Goal: Task Accomplishment & Management: Manage account settings

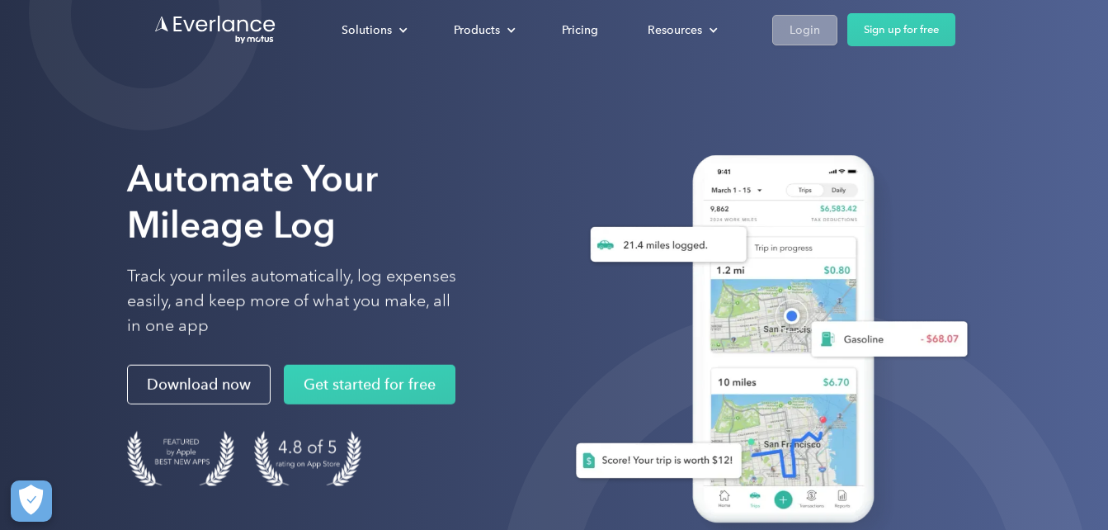
click at [796, 40] on div "Login" at bounding box center [805, 30] width 31 height 21
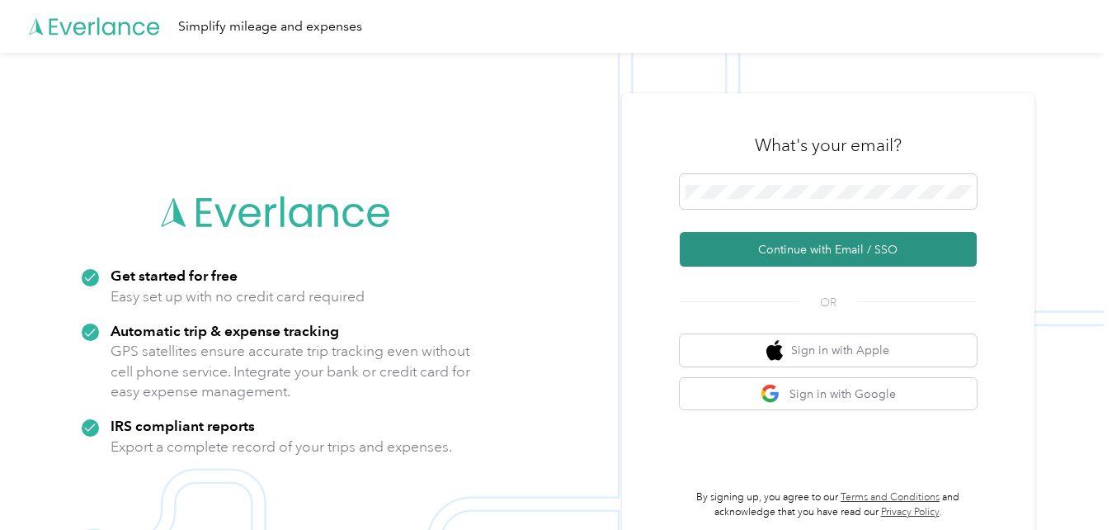
click at [756, 252] on button "Continue with Email / SSO" at bounding box center [828, 249] width 297 height 35
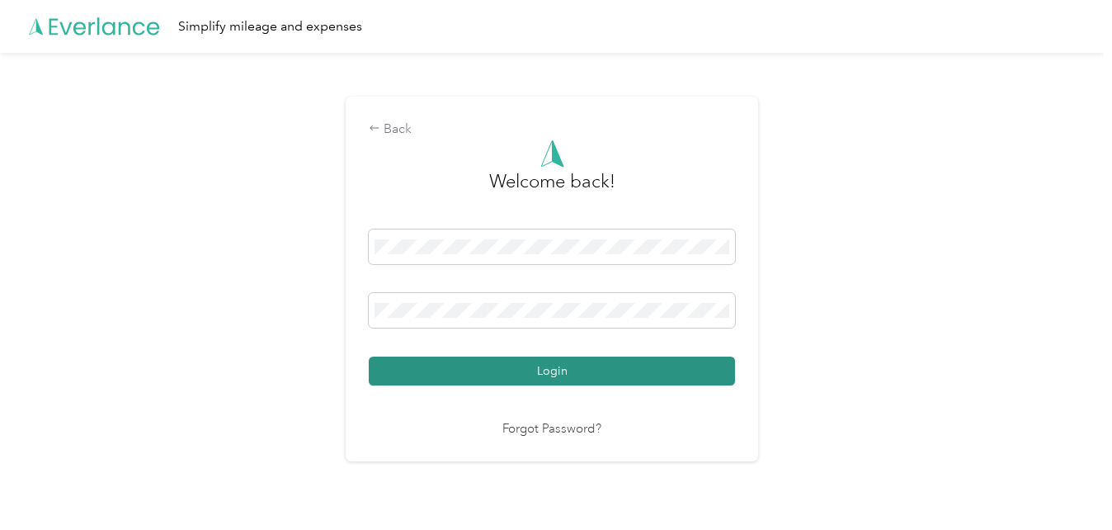
click at [556, 363] on button "Login" at bounding box center [552, 371] width 366 height 29
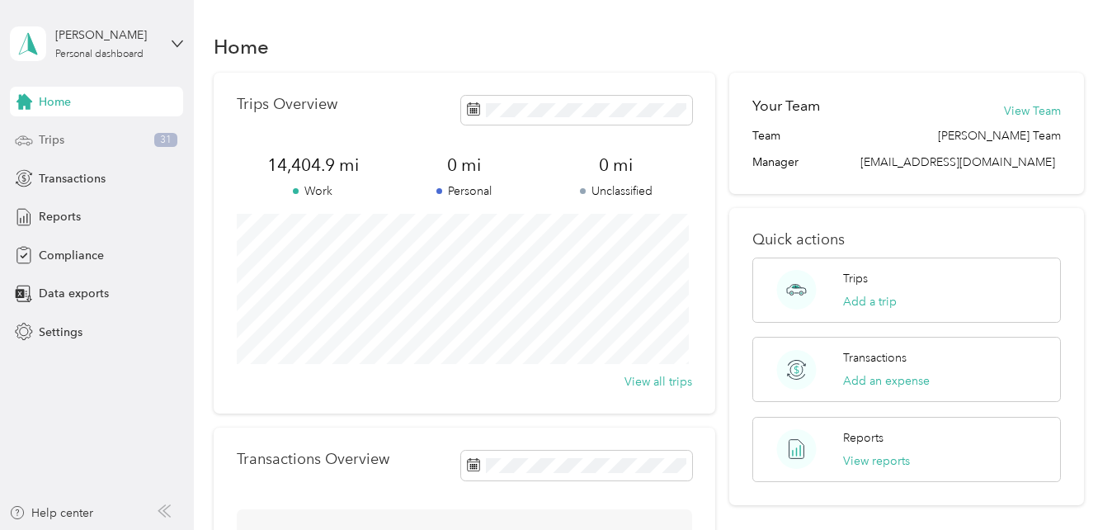
click at [89, 142] on div "Trips 31" at bounding box center [96, 140] width 173 height 30
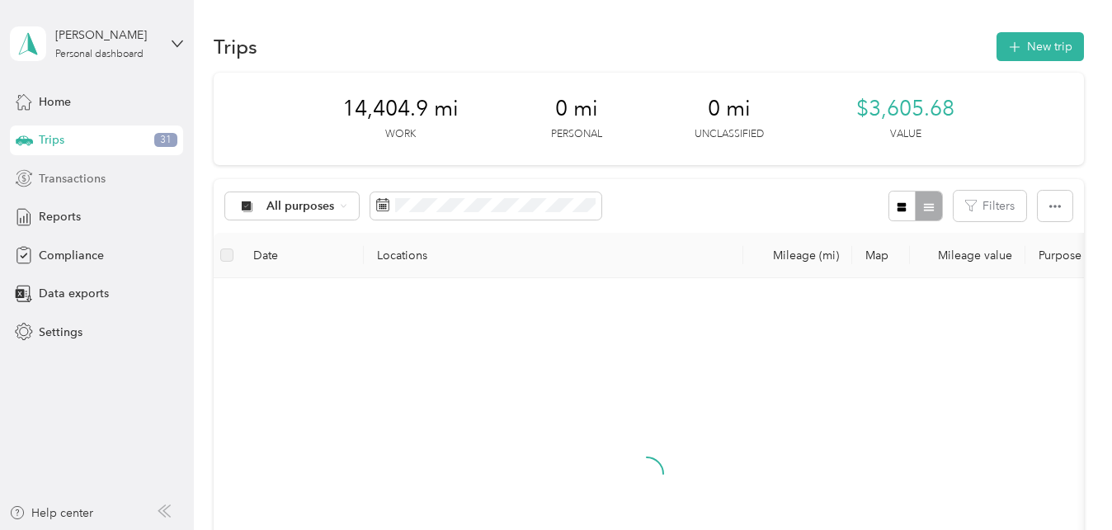
click at [86, 186] on span "Transactions" at bounding box center [72, 178] width 67 height 17
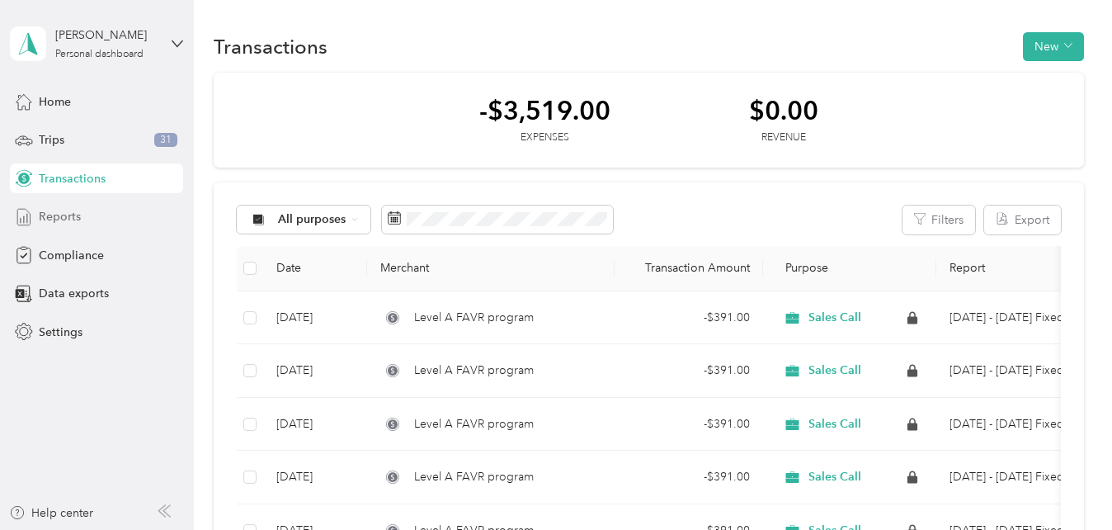
click at [68, 218] on span "Reports" at bounding box center [60, 216] width 42 height 17
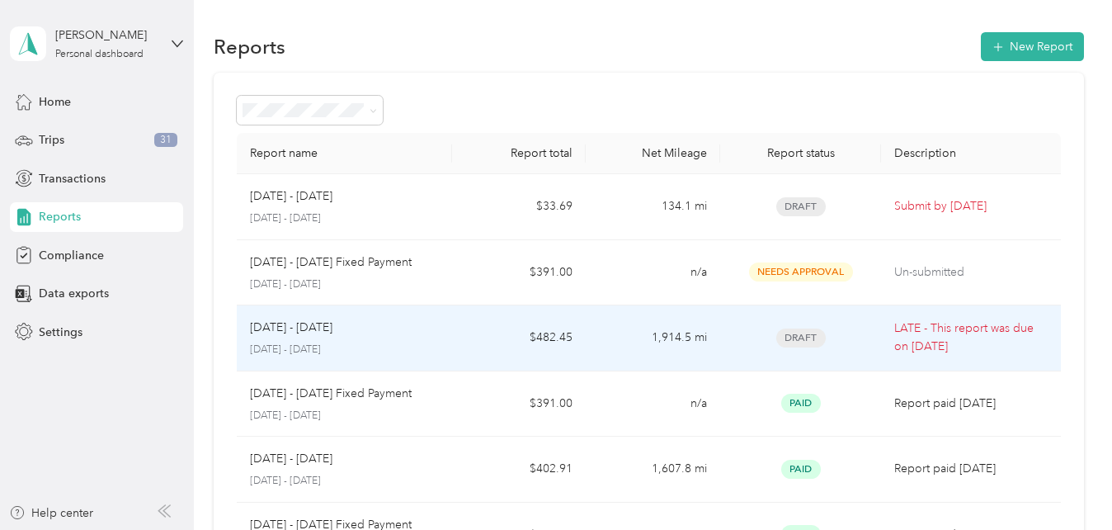
click at [357, 328] on div "Aug 1 - 31, 2025" at bounding box center [344, 328] width 188 height 18
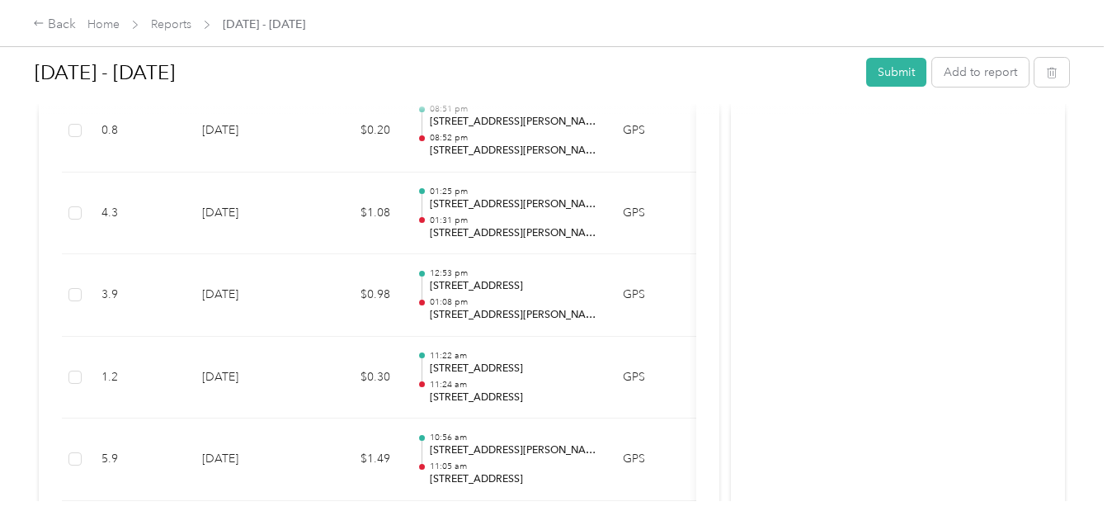
scroll to position [165, 0]
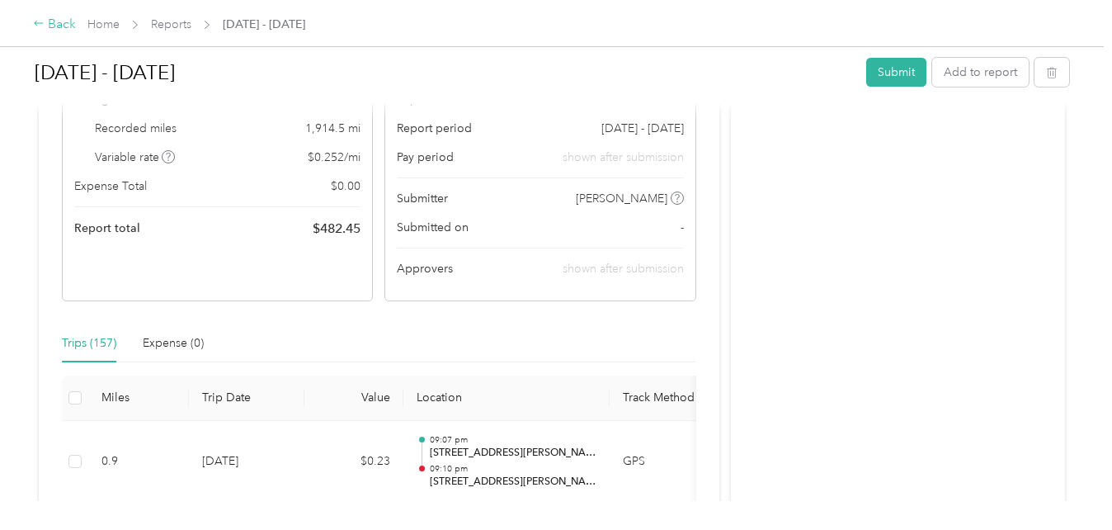
click at [37, 29] on icon at bounding box center [39, 23] width 12 height 12
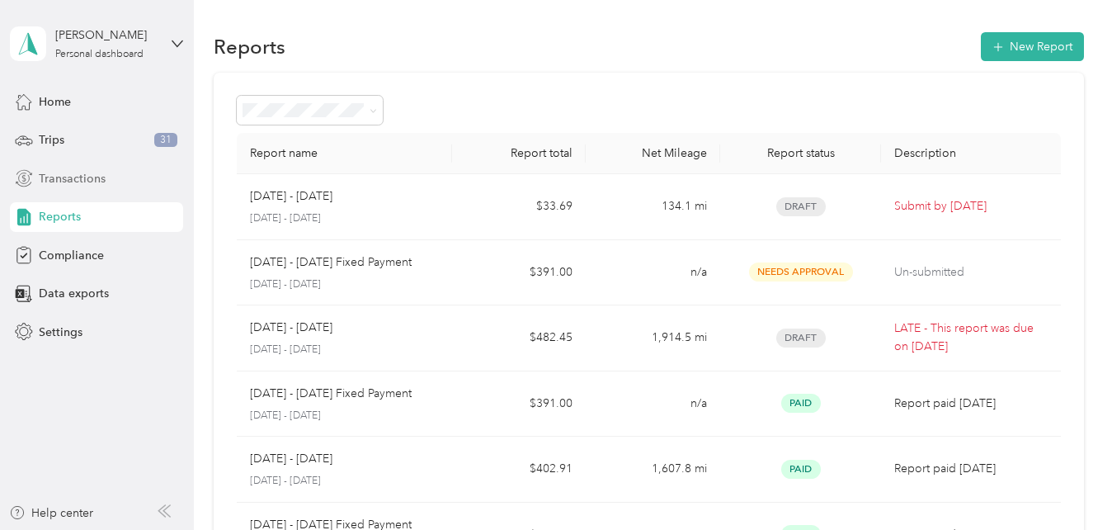
click at [78, 185] on span "Transactions" at bounding box center [72, 178] width 67 height 17
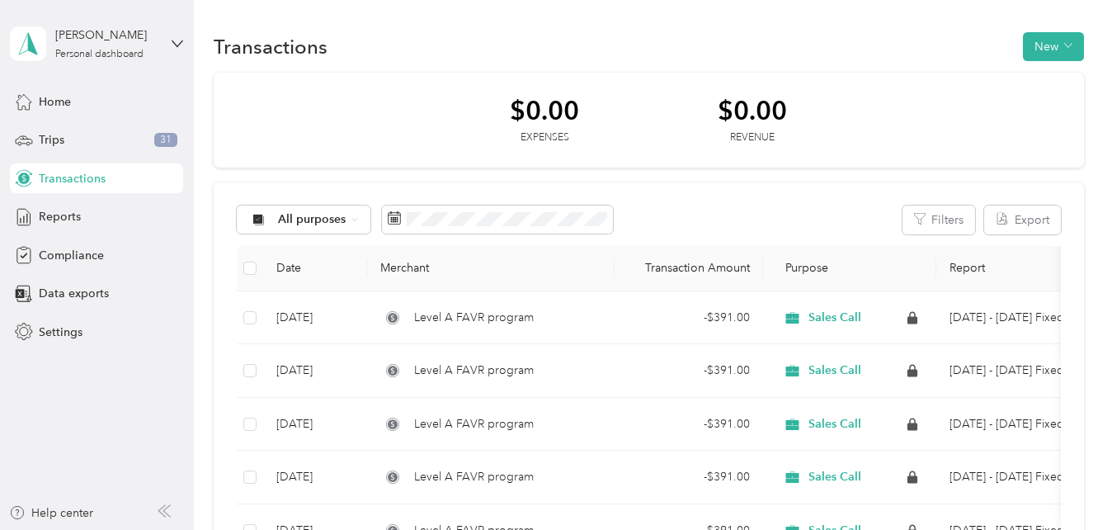
click at [474, 236] on div "All purposes Filters Export Date Merchant Transaction Amount Purpose Report Sep…" at bounding box center [649, 509] width 870 height 654
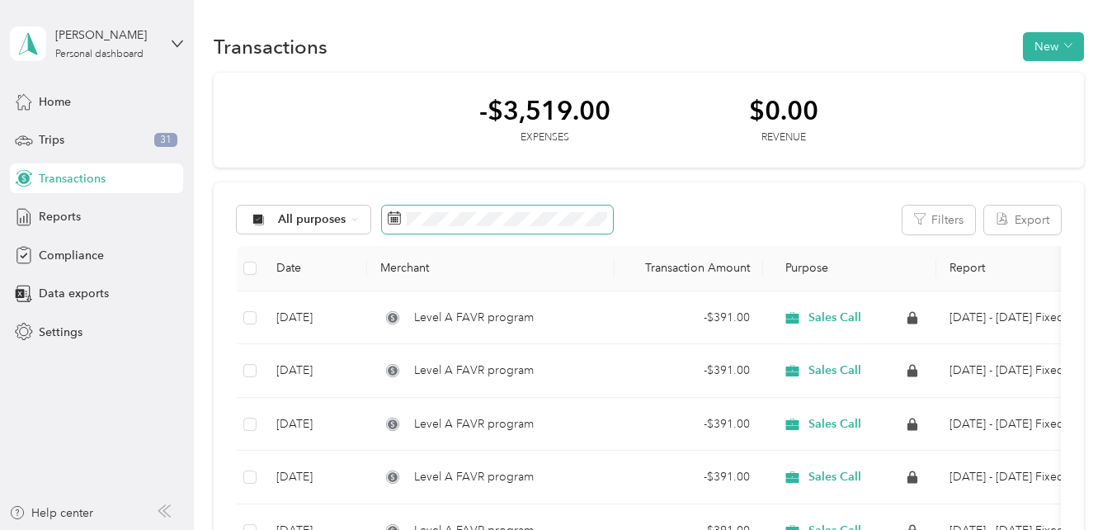
click at [394, 212] on icon at bounding box center [394, 217] width 13 height 13
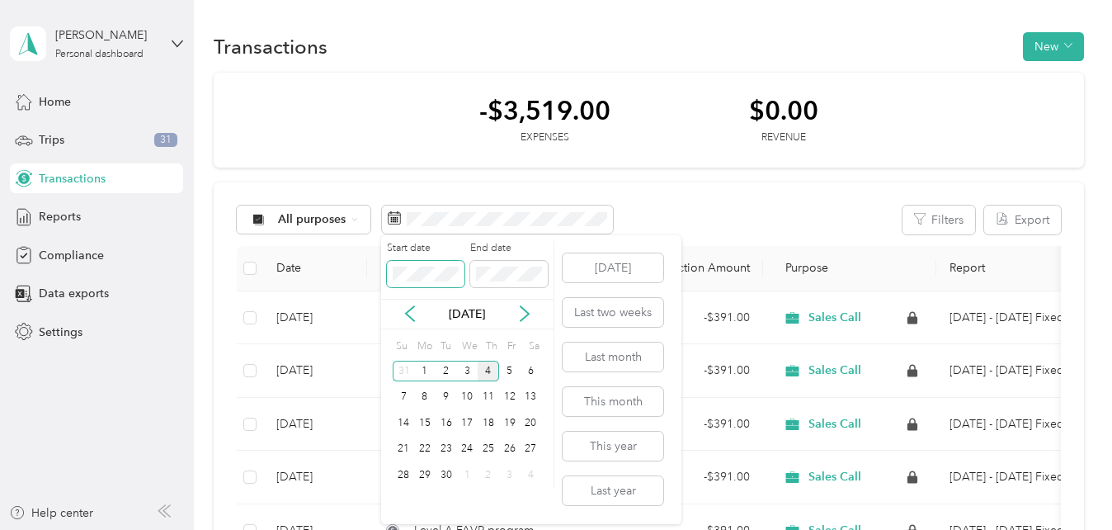
click at [311, 266] on body "Sophia Dinome Personal dashboard Home Trips 31 Transactions Reports Compliance …" at bounding box center [552, 265] width 1104 height 530
click at [404, 499] on div "31" at bounding box center [403, 501] width 21 height 21
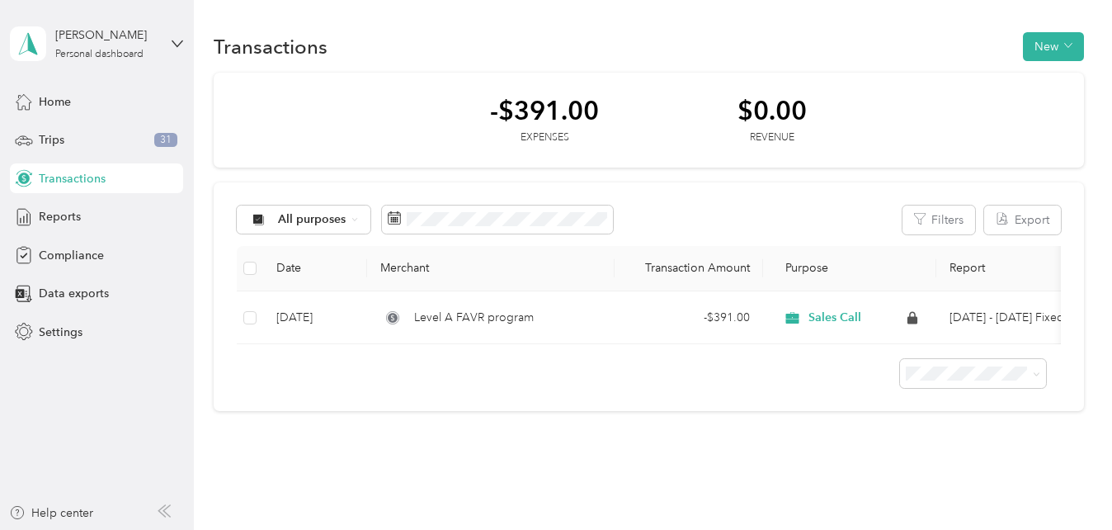
click at [85, 182] on span "Transactions" at bounding box center [72, 178] width 67 height 17
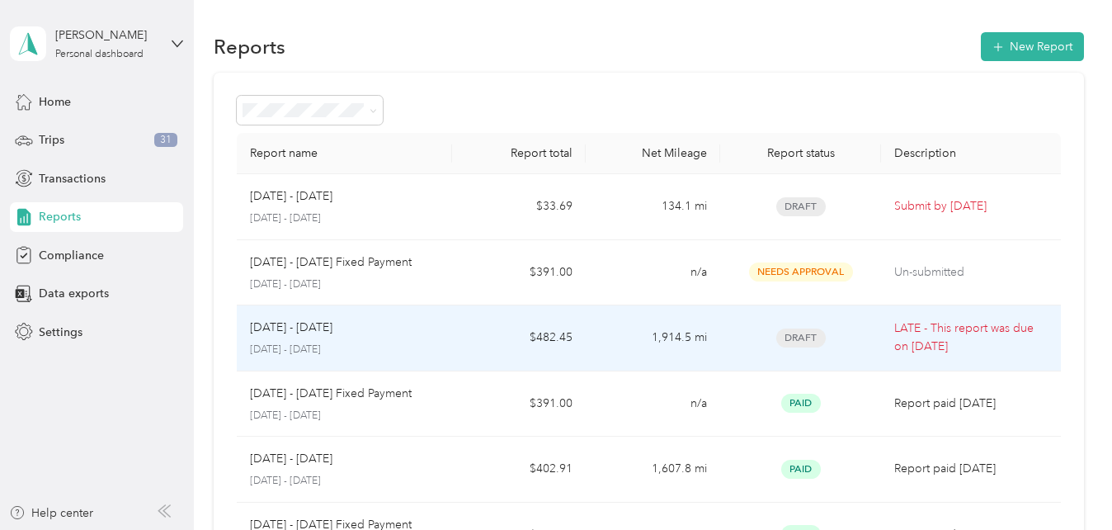
click at [278, 333] on p "Aug 1 - 31, 2025" at bounding box center [291, 328] width 83 height 18
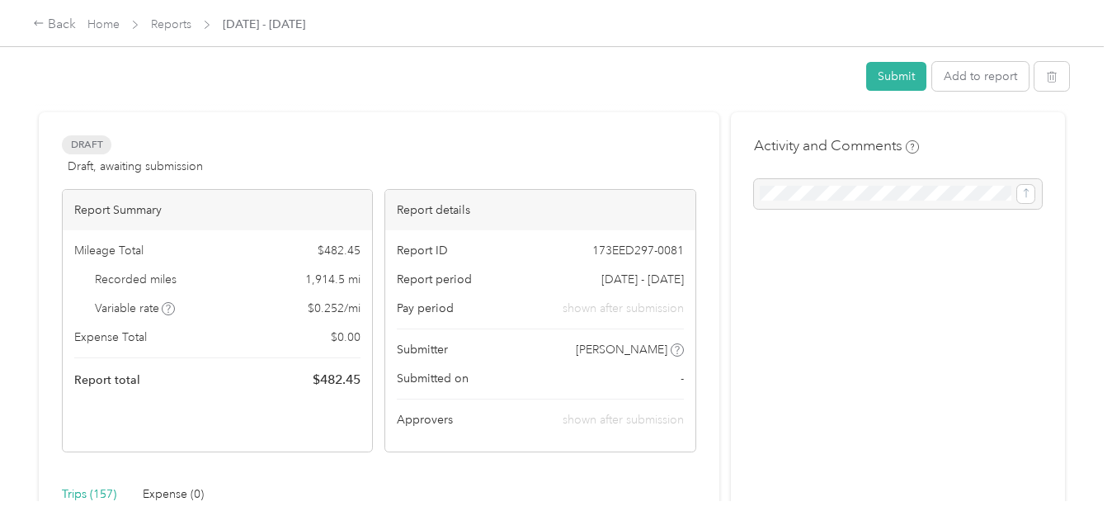
scroll to position [248, 0]
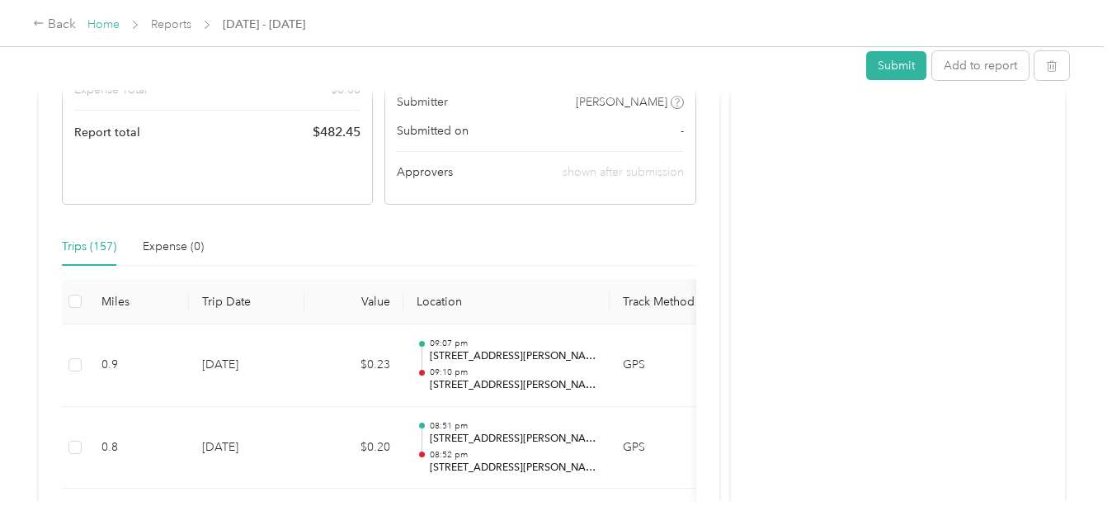
click at [108, 24] on link "Home" at bounding box center [103, 24] width 32 height 14
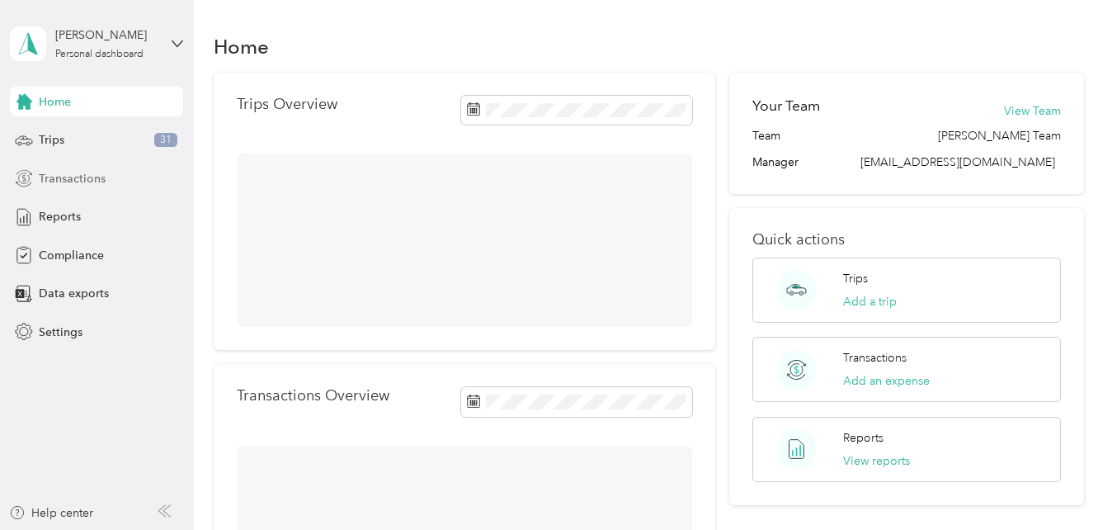
click at [51, 172] on span "Transactions" at bounding box center [72, 178] width 67 height 17
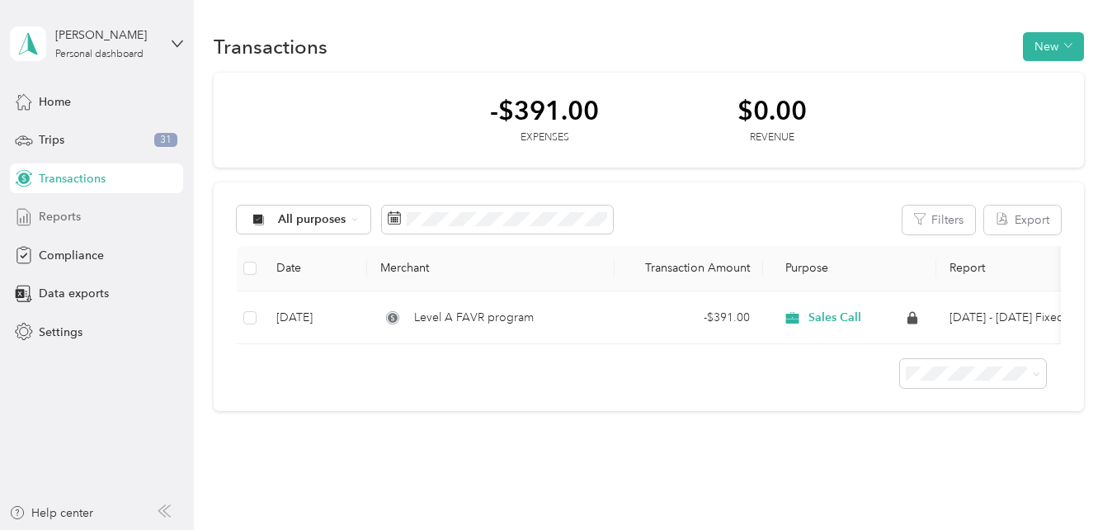
click at [48, 213] on span "Reports" at bounding box center [60, 216] width 42 height 17
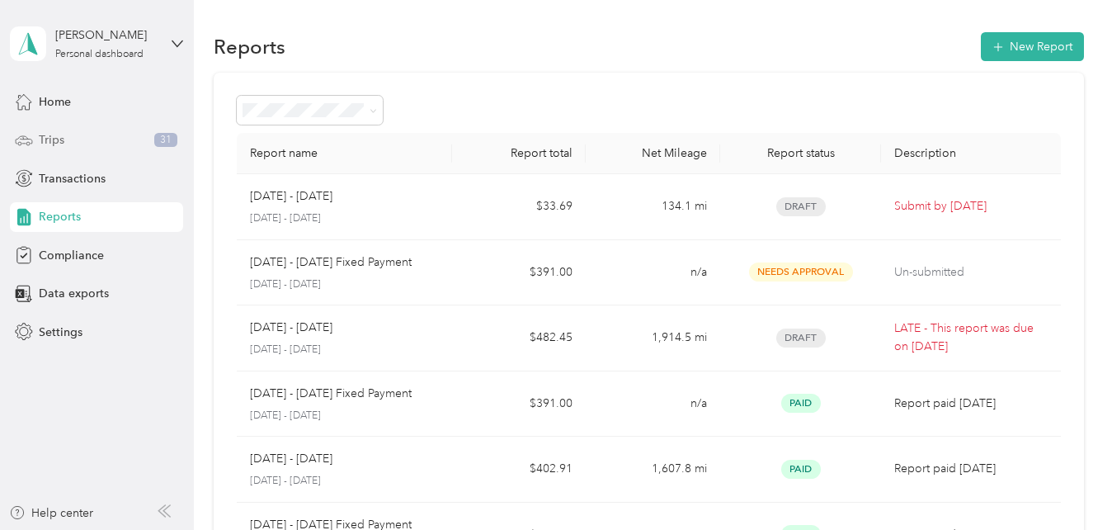
click at [46, 143] on span "Trips" at bounding box center [52, 139] width 26 height 17
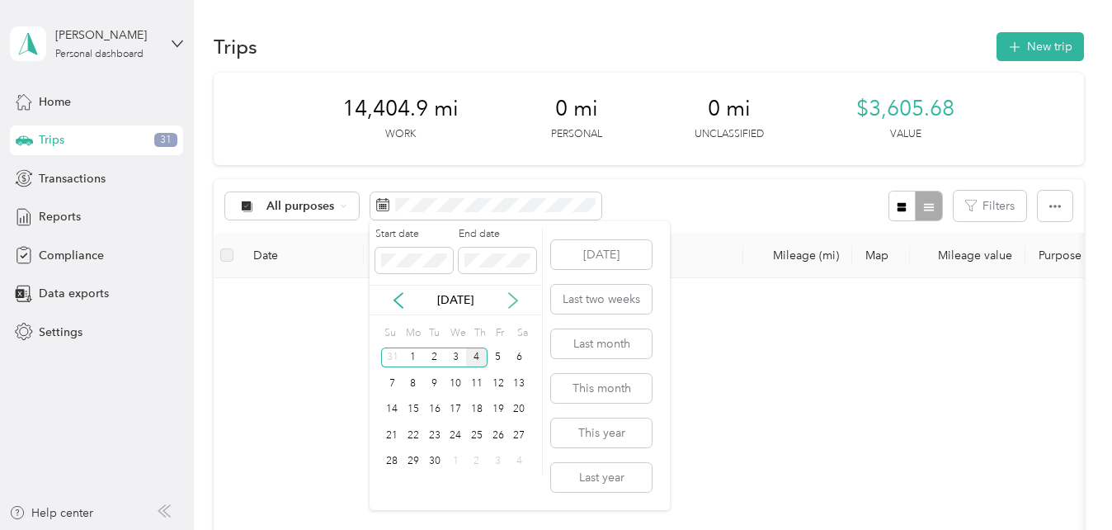
click at [512, 298] on icon at bounding box center [513, 300] width 17 height 17
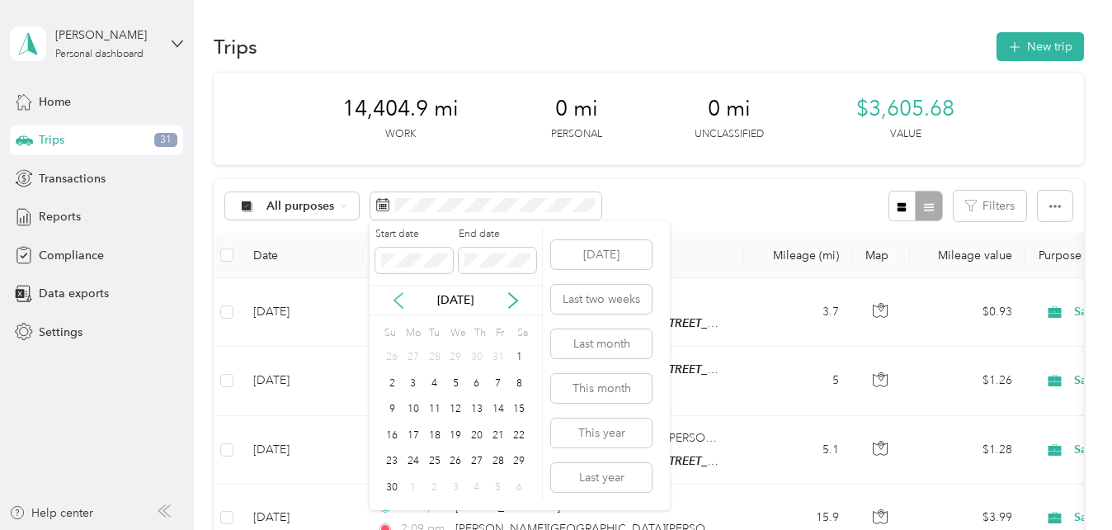
click at [394, 297] on icon at bounding box center [398, 300] width 17 height 17
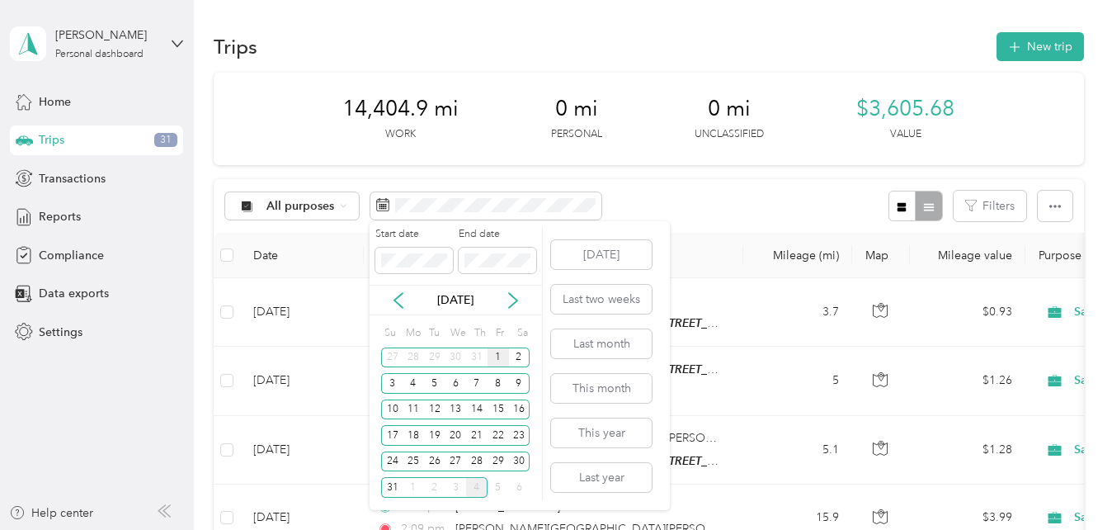
click at [499, 360] on div "1" at bounding box center [498, 357] width 21 height 21
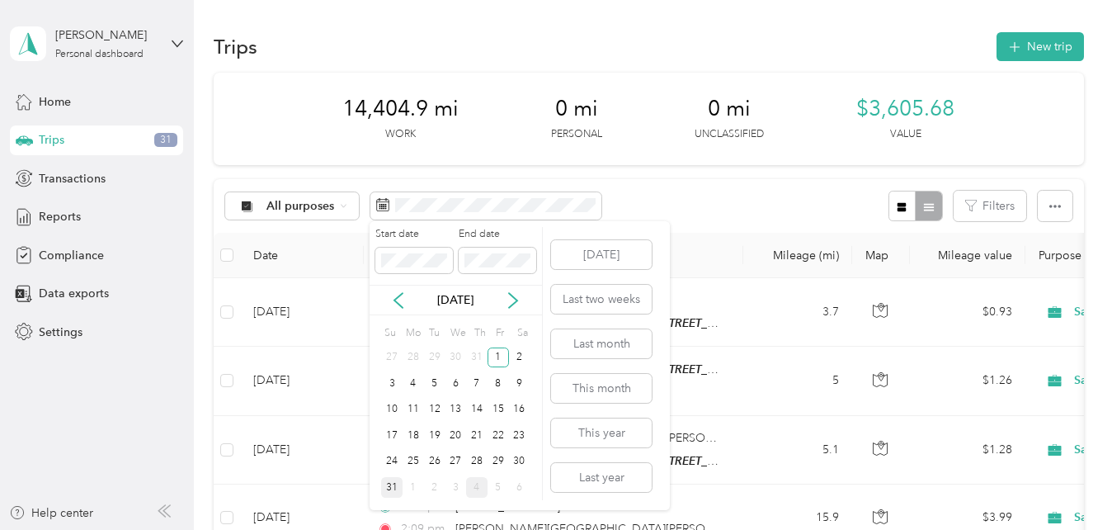
click at [389, 484] on div "31" at bounding box center [391, 487] width 21 height 21
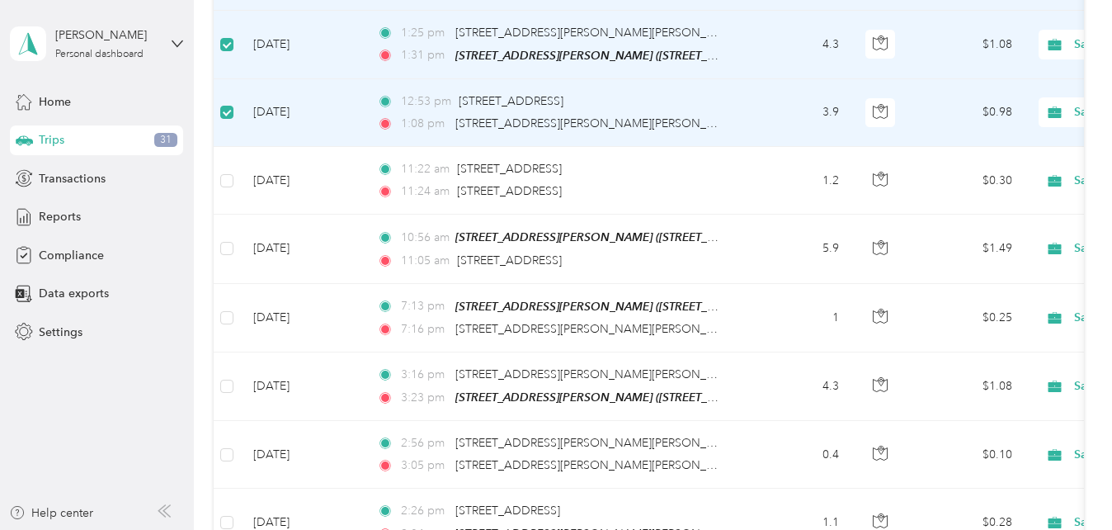
scroll to position [413, 0]
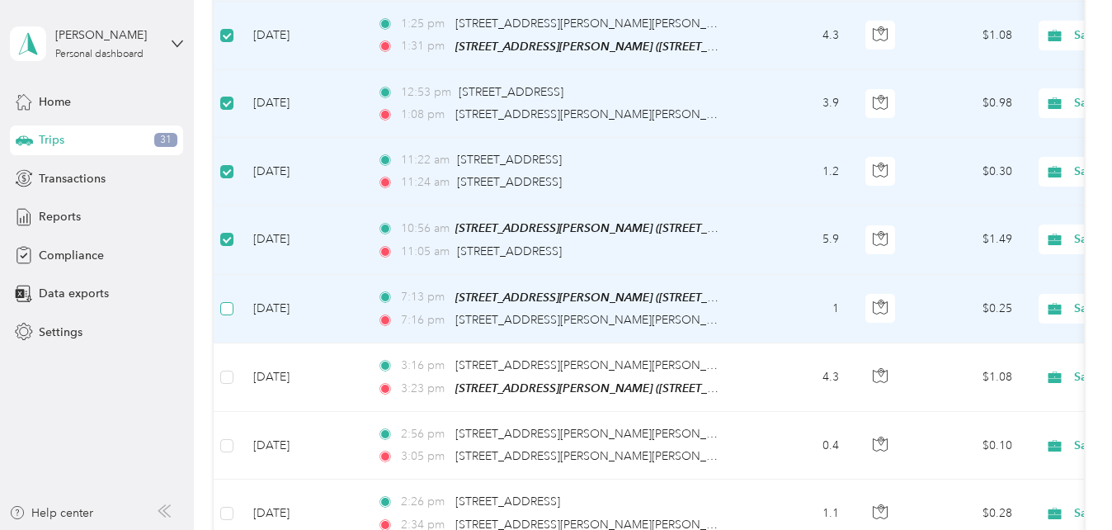
click at [225, 313] on label at bounding box center [226, 309] width 13 height 18
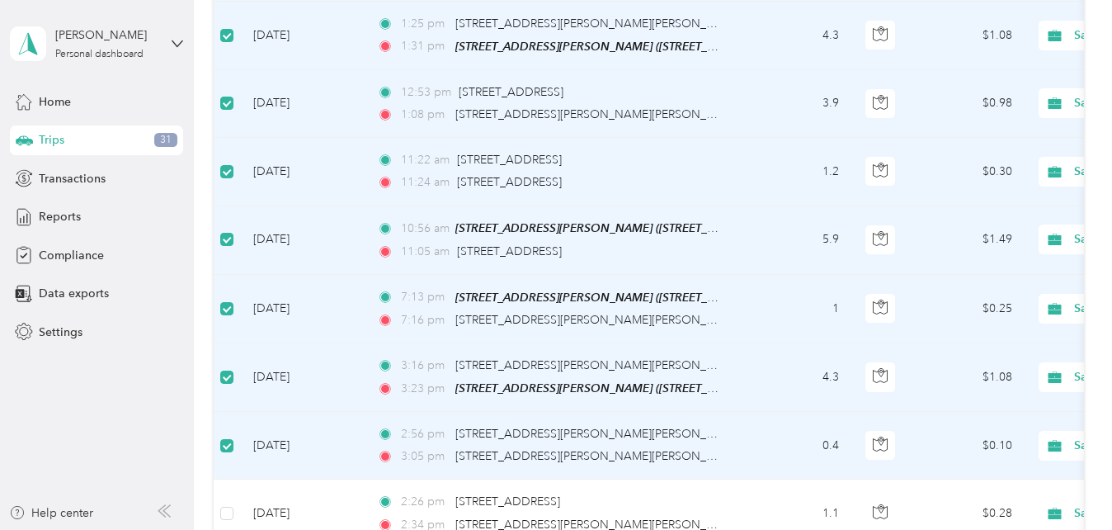
scroll to position [578, 0]
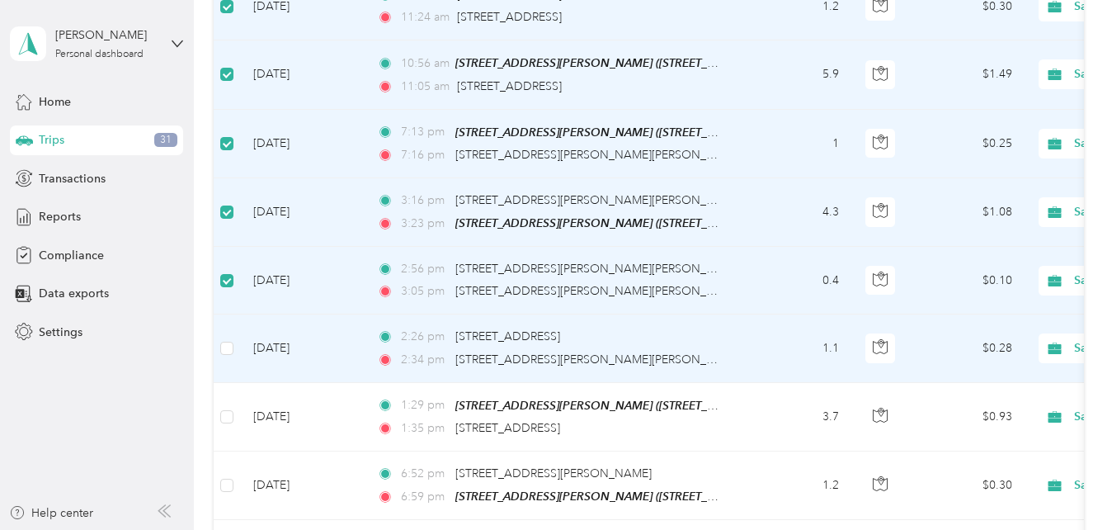
click at [218, 348] on td at bounding box center [227, 348] width 26 height 68
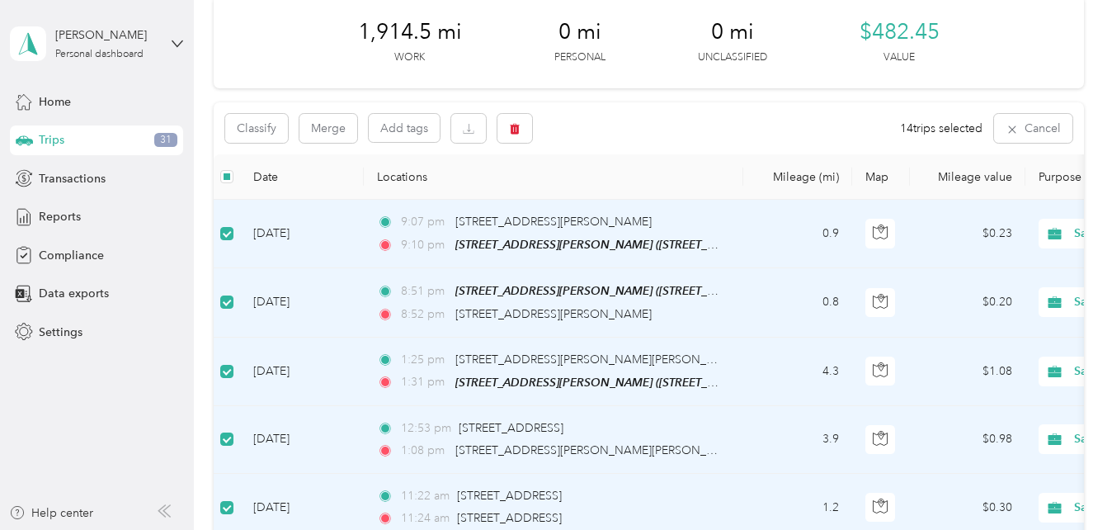
scroll to position [0, 0]
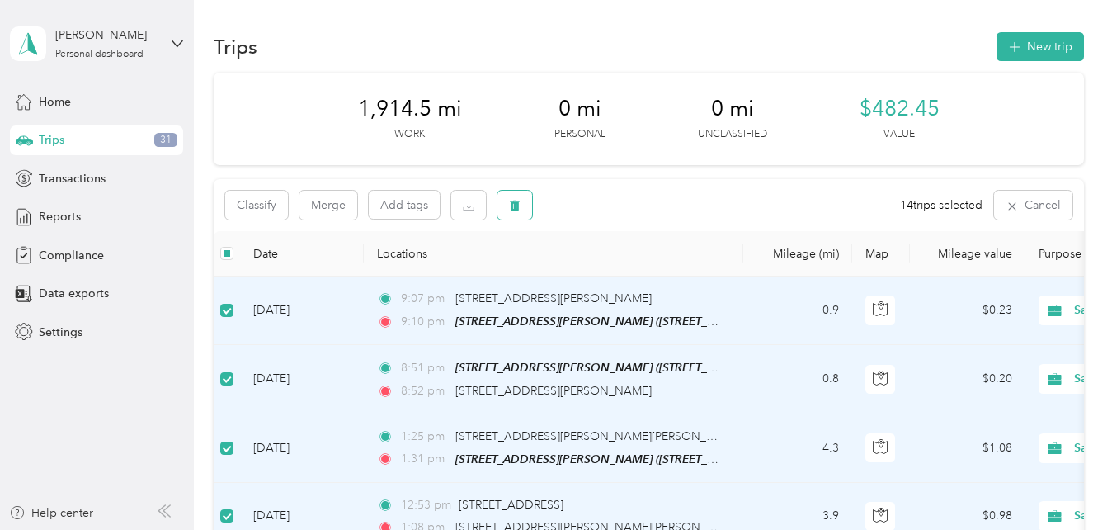
click at [510, 200] on icon "button" at bounding box center [515, 206] width 12 height 12
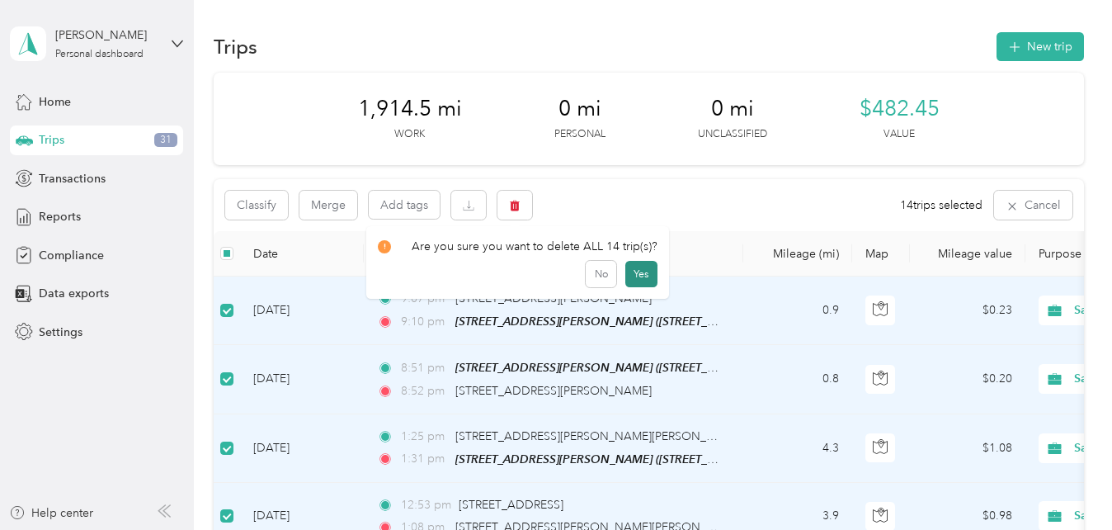
click at [632, 275] on button "Yes" at bounding box center [642, 274] width 32 height 26
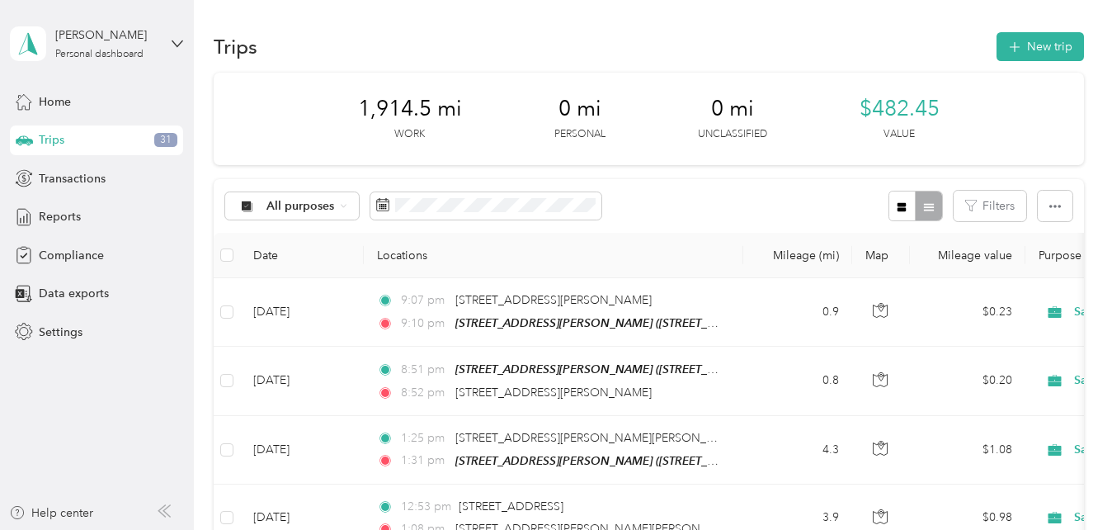
scroll to position [1744, 0]
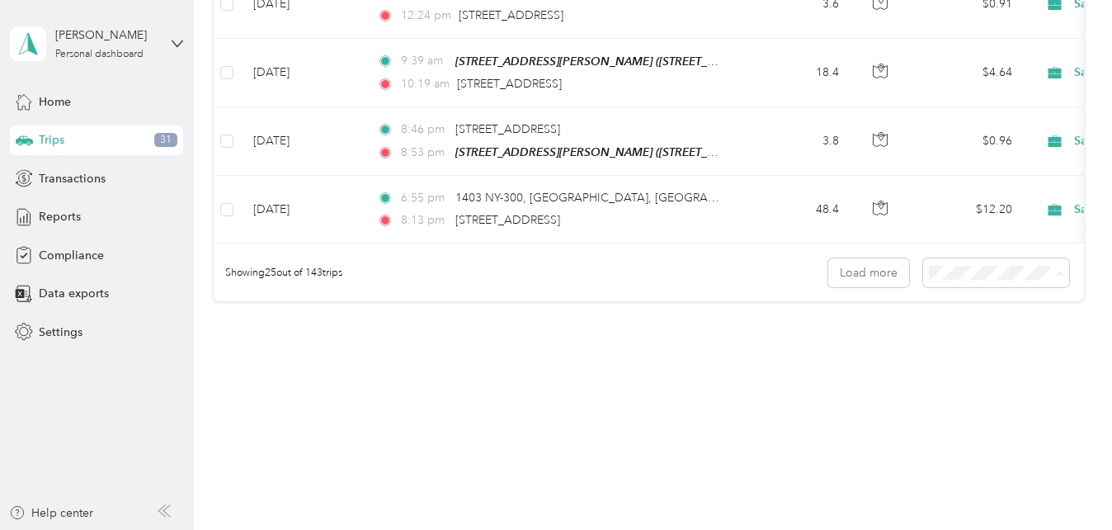
click at [933, 364] on li "100 per load" at bounding box center [992, 361] width 146 height 29
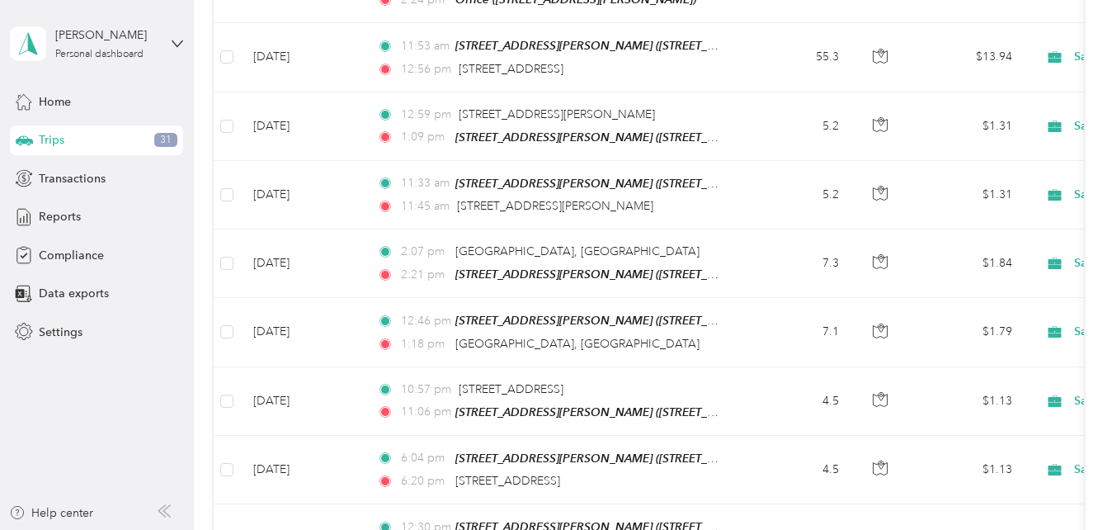
scroll to position [4437, 0]
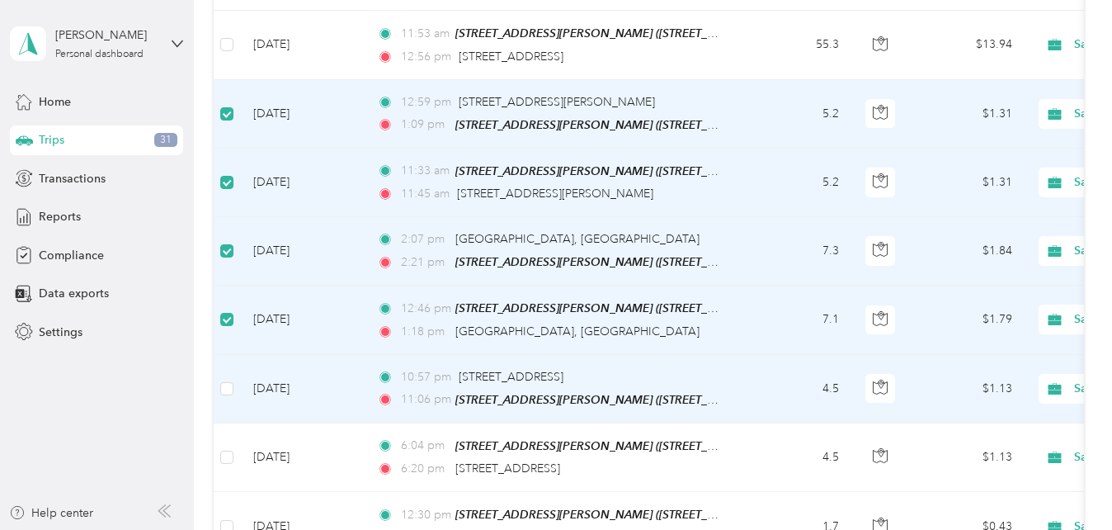
click at [219, 355] on td at bounding box center [227, 389] width 26 height 68
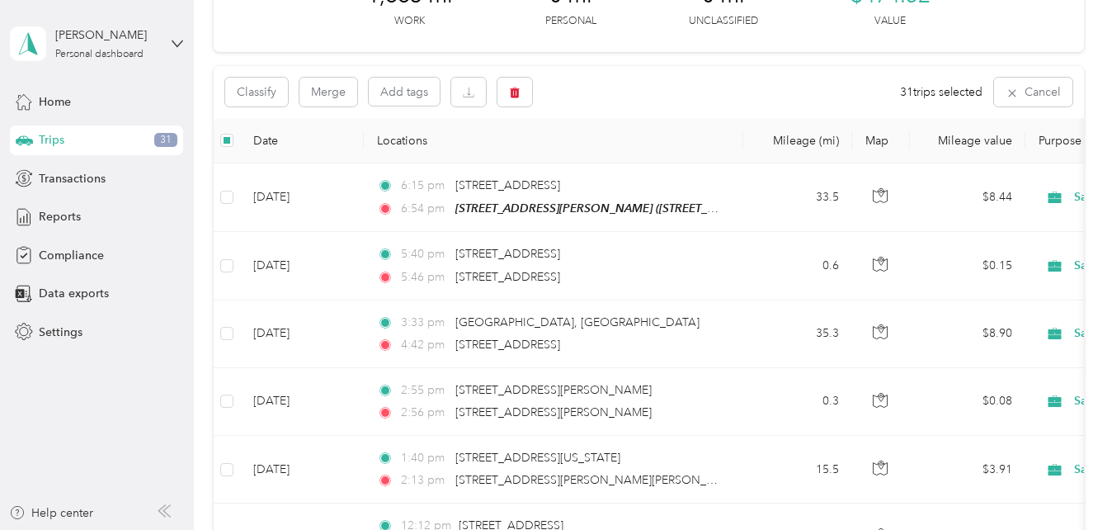
scroll to position [0, 0]
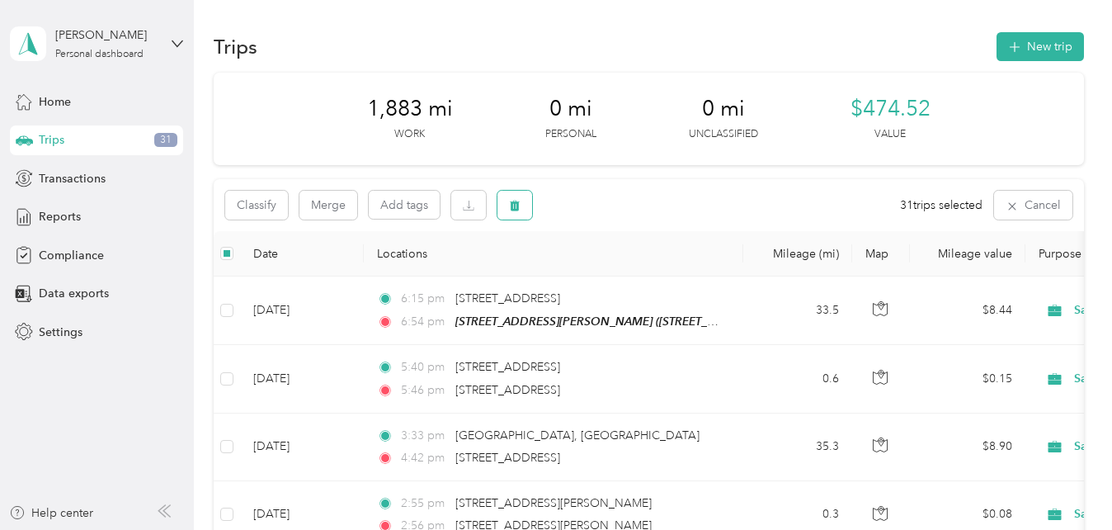
click at [513, 205] on icon "button" at bounding box center [515, 206] width 10 height 11
click at [643, 272] on button "Yes" at bounding box center [642, 274] width 32 height 26
click at [509, 201] on button "button" at bounding box center [515, 205] width 35 height 29
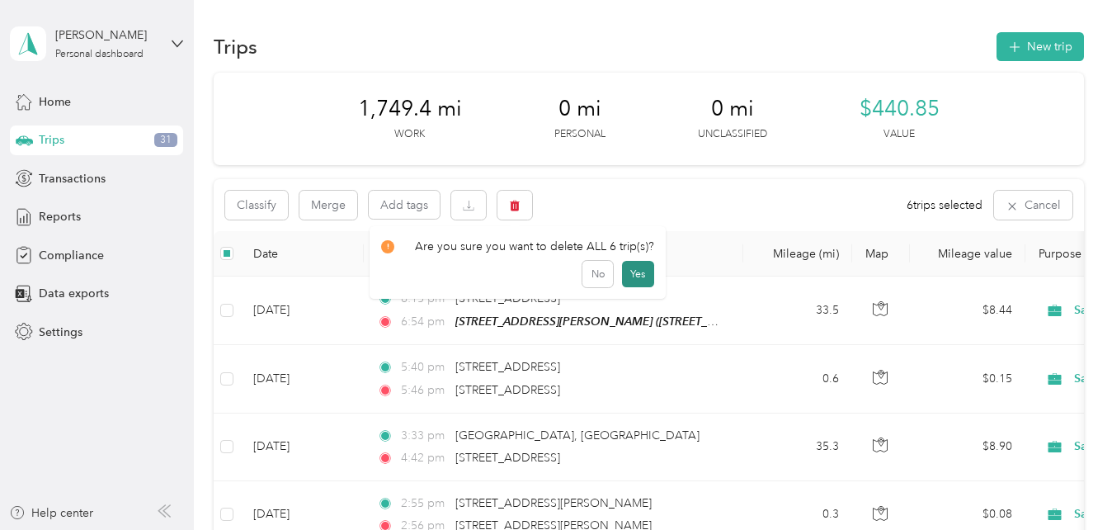
click at [630, 276] on button "Yes" at bounding box center [638, 274] width 32 height 26
click at [517, 196] on button "button" at bounding box center [515, 205] width 35 height 29
click at [626, 266] on button "Yes" at bounding box center [638, 274] width 32 height 26
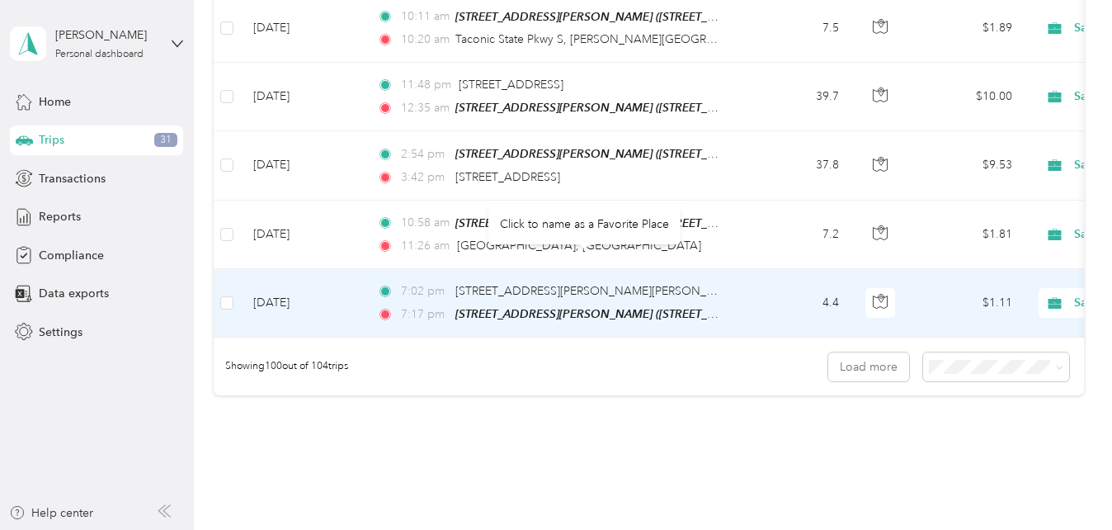
scroll to position [6752, 0]
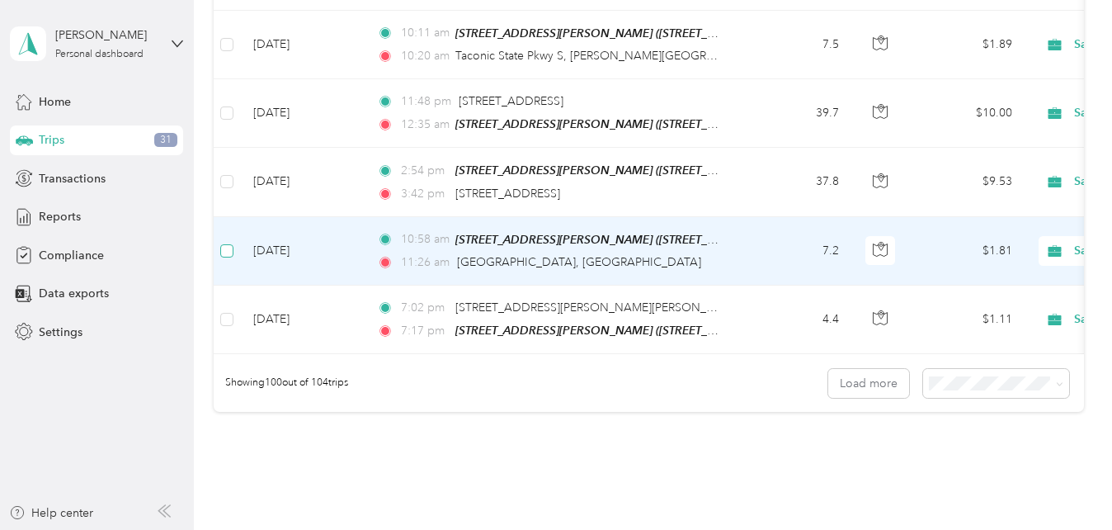
click at [229, 242] on label at bounding box center [226, 251] width 13 height 18
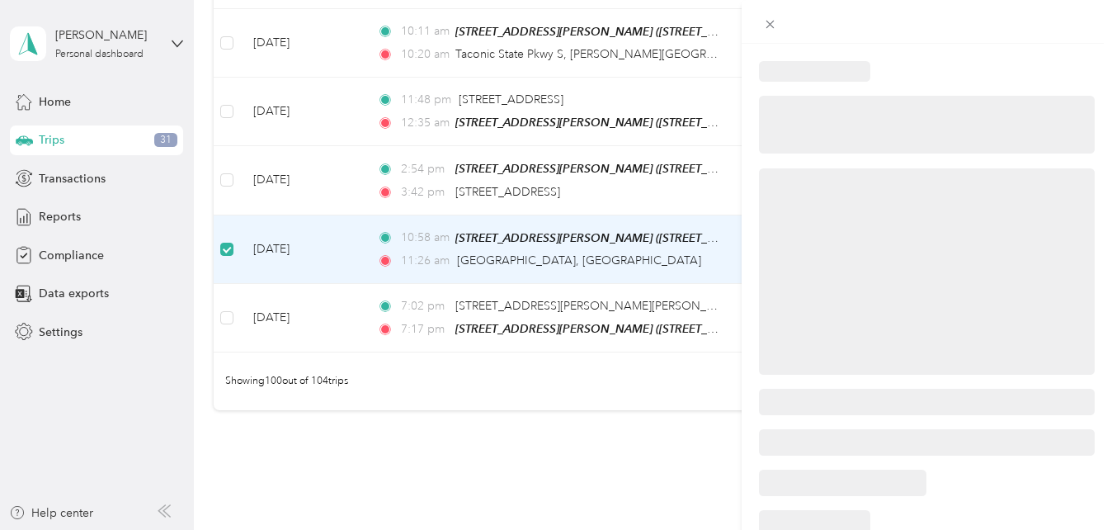
scroll to position [6750, 0]
click at [222, 141] on div at bounding box center [556, 265] width 1112 height 530
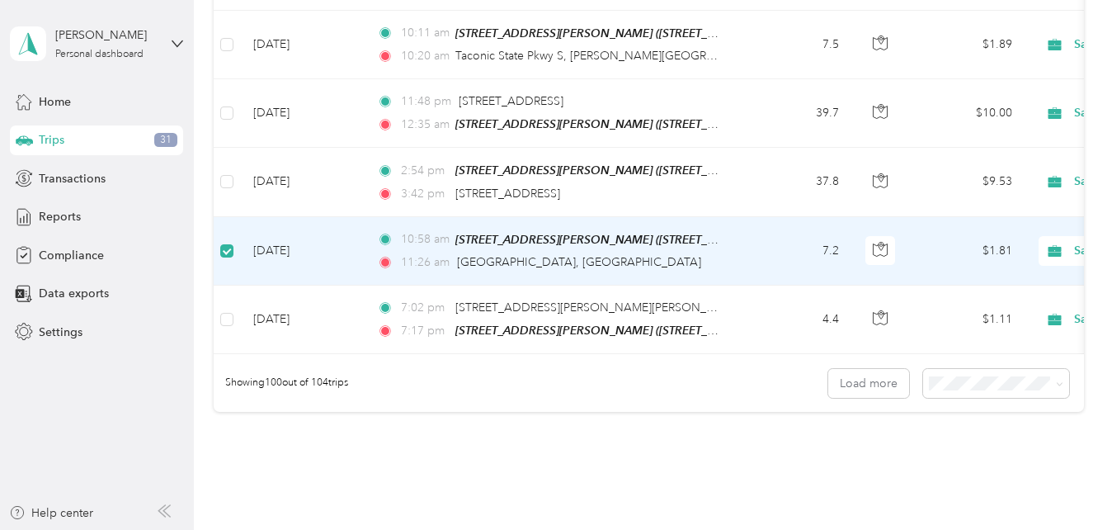
click at [228, 76] on div at bounding box center [556, 265] width 1112 height 530
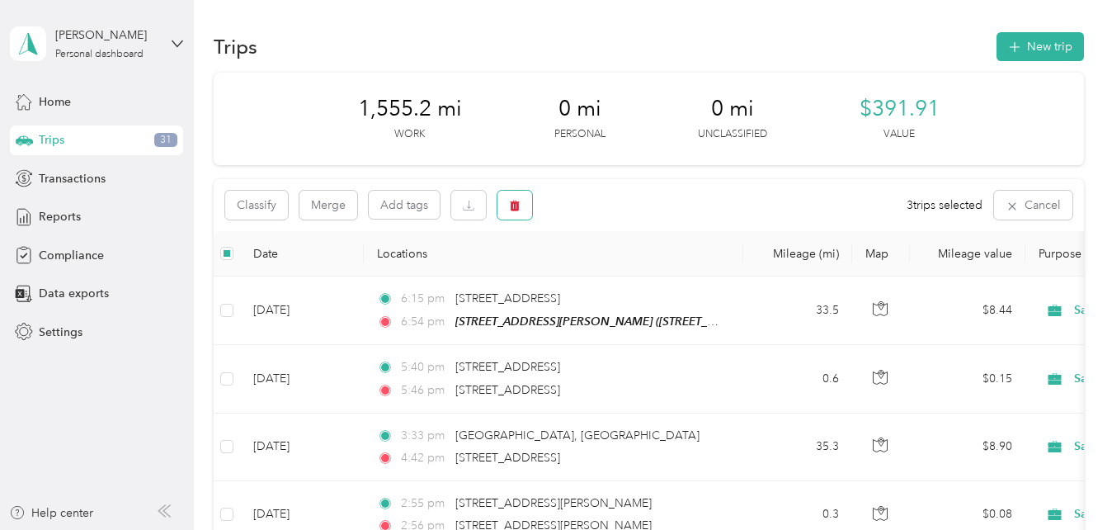
drag, startPoint x: 526, startPoint y: 212, endPoint x: 541, endPoint y: 217, distance: 15.7
click at [526, 211] on button "button" at bounding box center [515, 205] width 35 height 29
click at [631, 279] on button "Yes" at bounding box center [638, 274] width 32 height 26
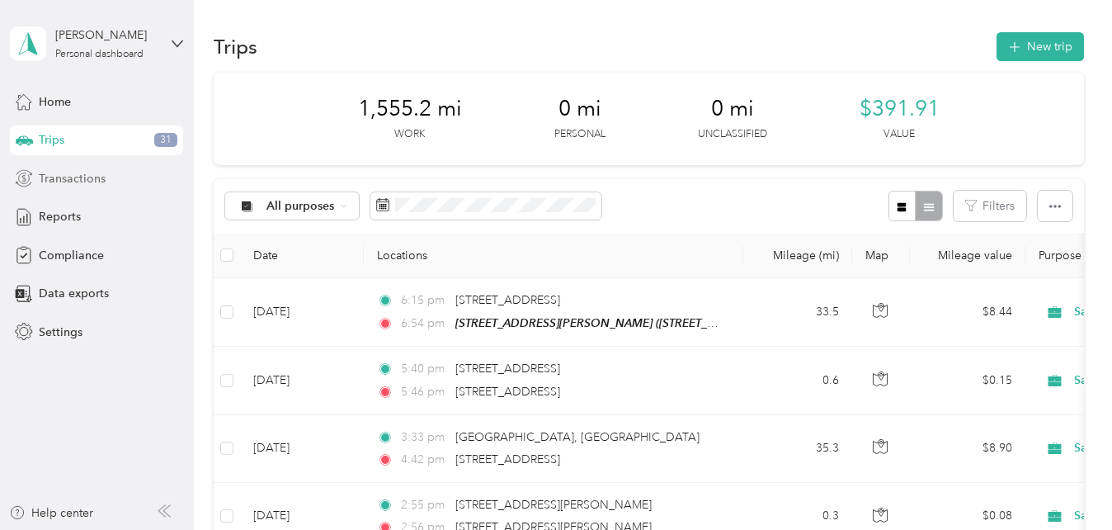
click at [109, 170] on div "Transactions" at bounding box center [96, 178] width 173 height 30
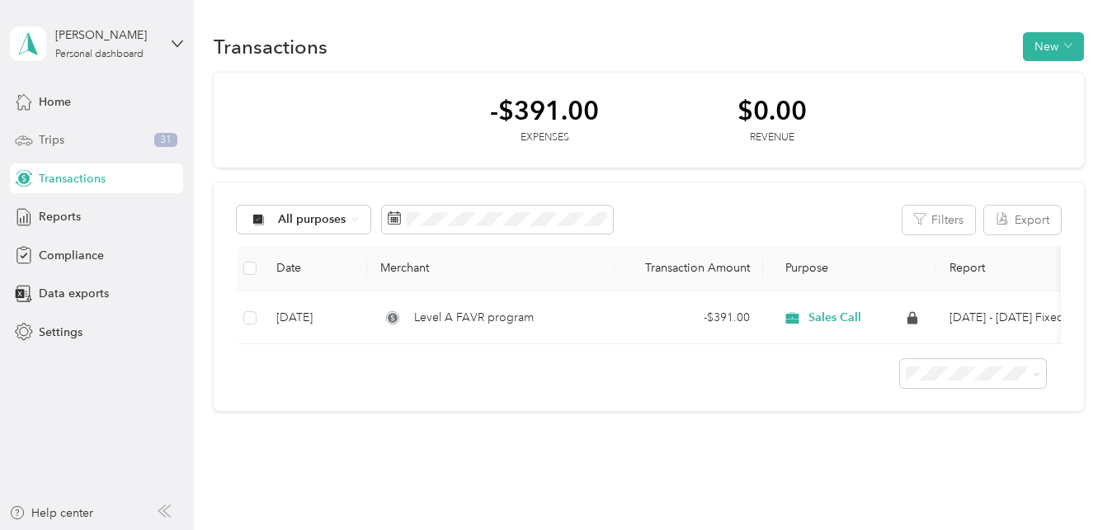
click at [55, 141] on span "Trips" at bounding box center [52, 139] width 26 height 17
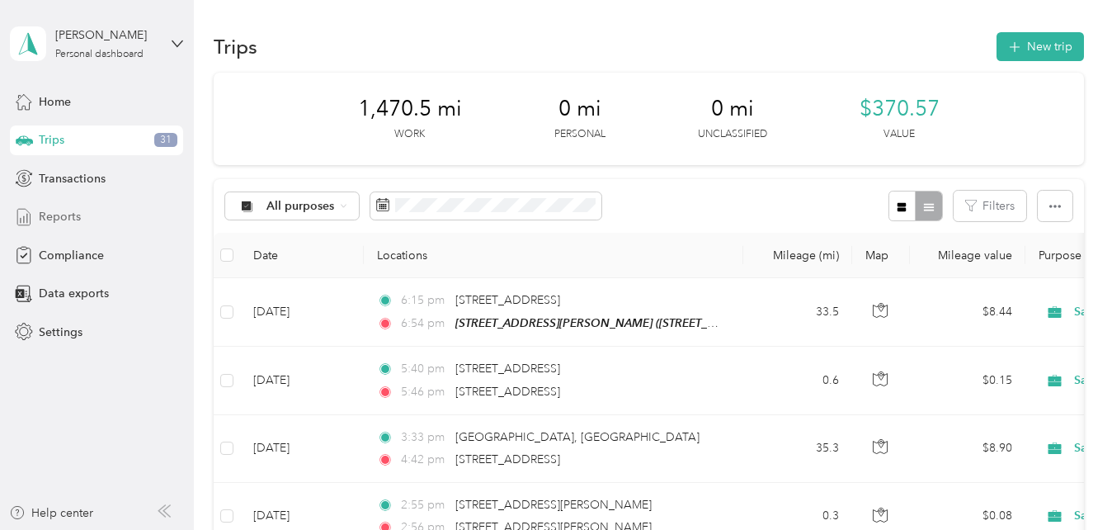
click at [60, 220] on span "Reports" at bounding box center [60, 216] width 42 height 17
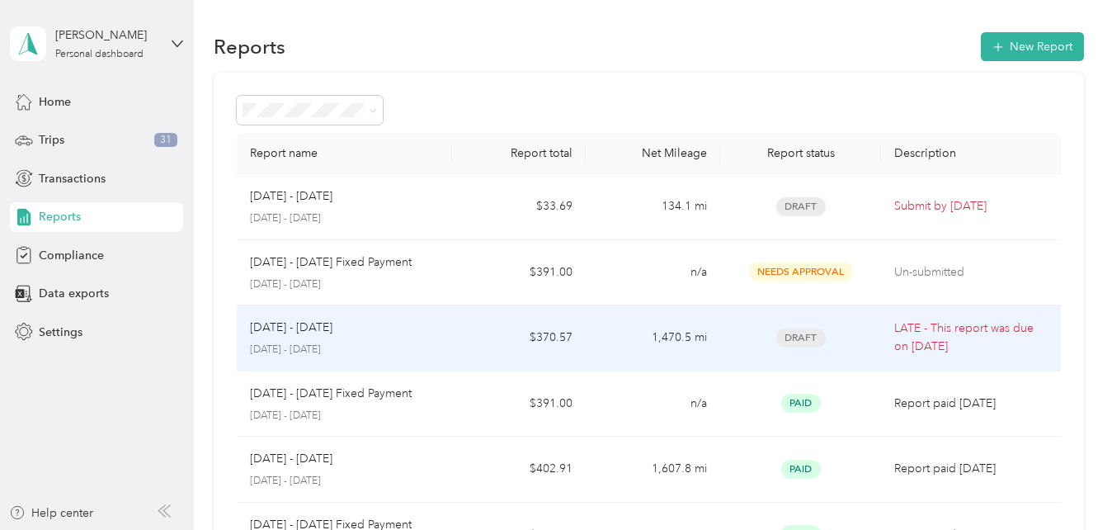
click at [303, 338] on div "Aug 1 - 31, 2025 August 1 - 31, 2025" at bounding box center [344, 338] width 188 height 39
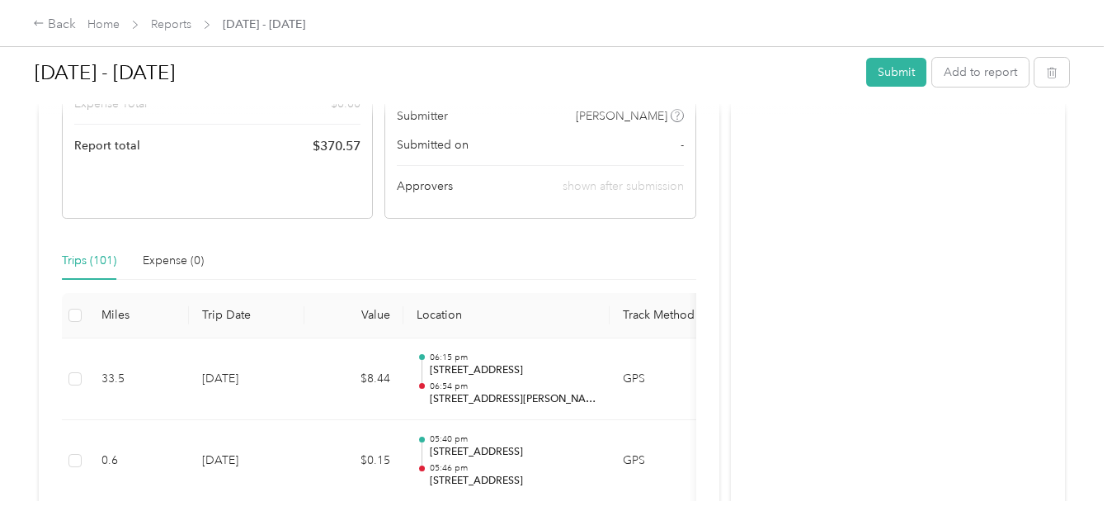
scroll to position [660, 0]
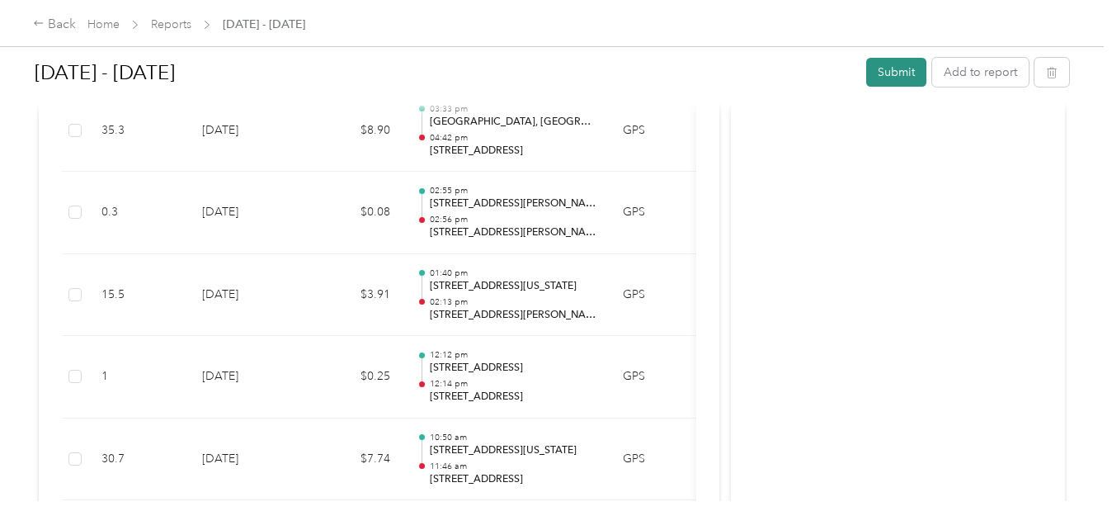
click at [900, 73] on button "Submit" at bounding box center [897, 72] width 60 height 29
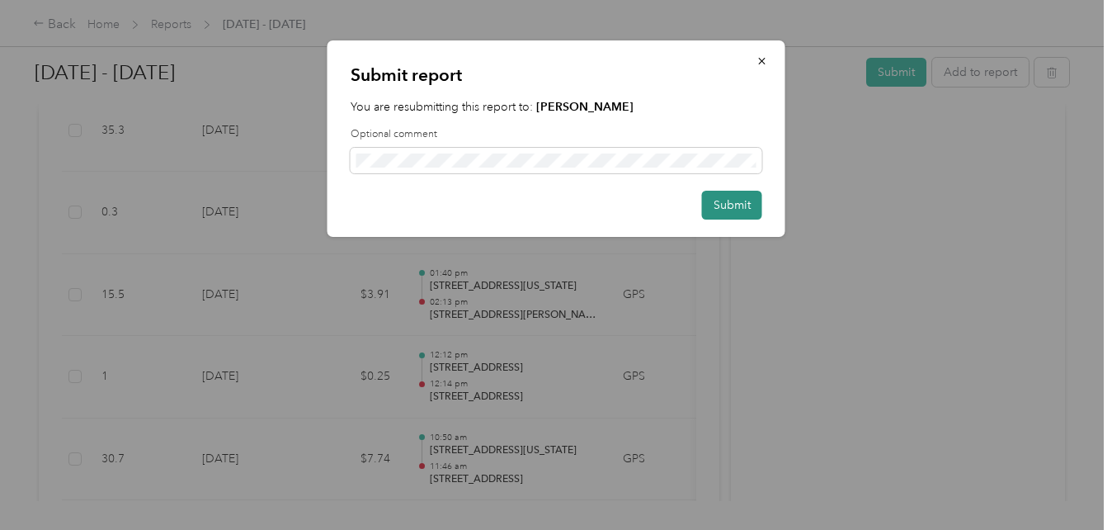
click at [741, 209] on button "Submit" at bounding box center [732, 205] width 60 height 29
